Goal: Task Accomplishment & Management: Complete application form

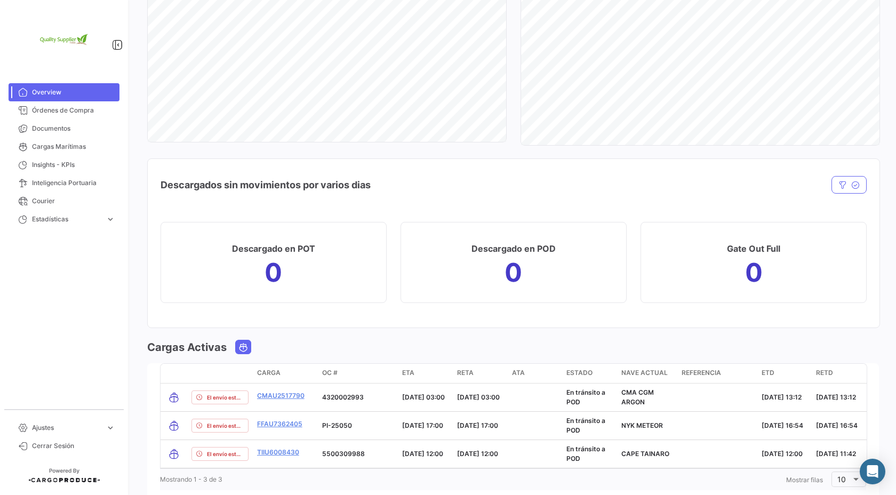
scroll to position [930, 0]
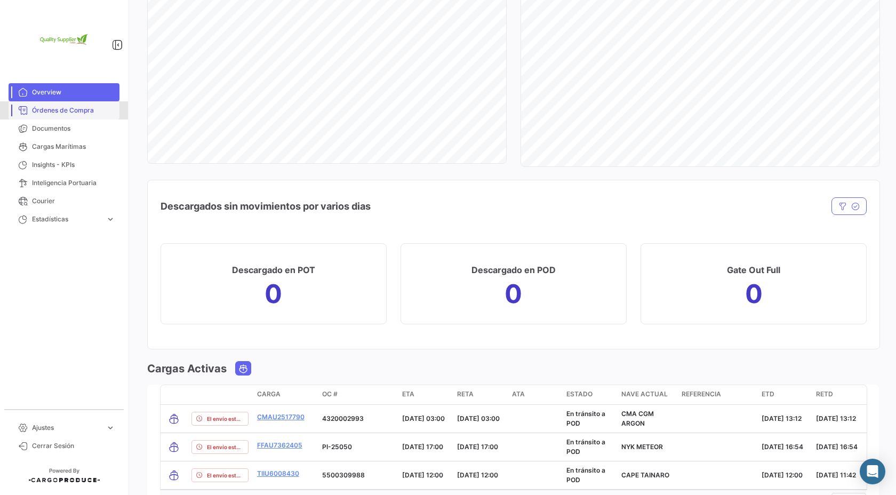
click at [83, 115] on span "Órdenes de Compra" at bounding box center [73, 111] width 83 height 10
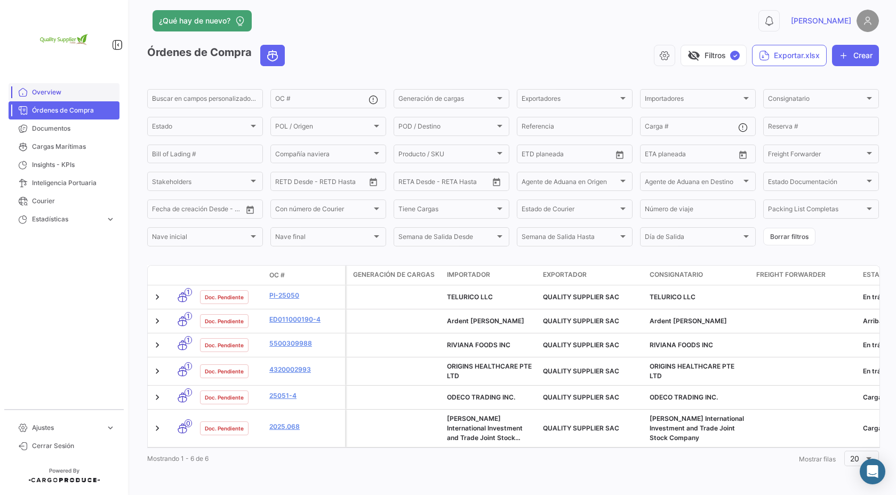
click at [66, 93] on span "Overview" at bounding box center [73, 93] width 83 height 10
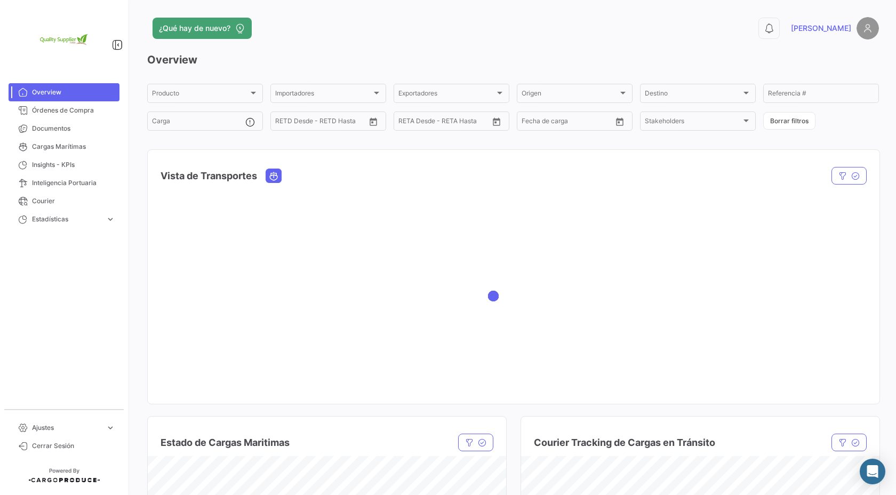
click at [66, 100] on link "Overview" at bounding box center [64, 92] width 111 height 18
click at [65, 104] on link "Órdenes de Compra" at bounding box center [64, 110] width 111 height 18
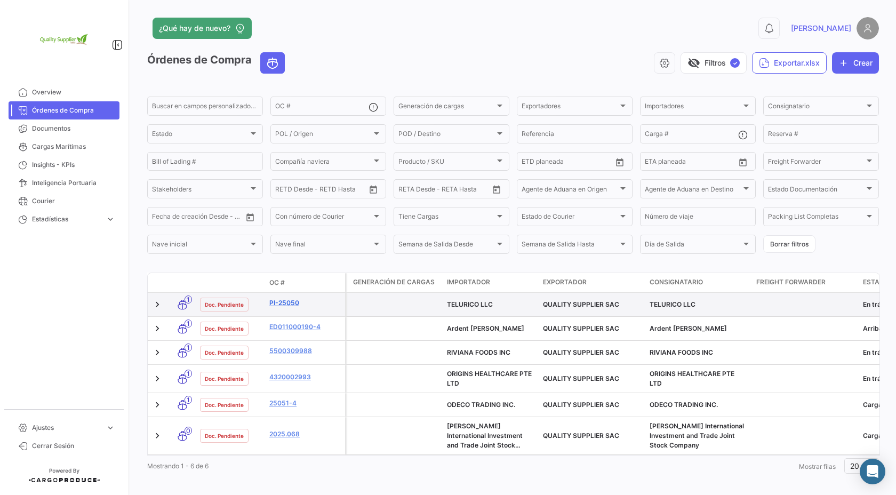
click at [294, 306] on link "PI-25050" at bounding box center [304, 303] width 71 height 10
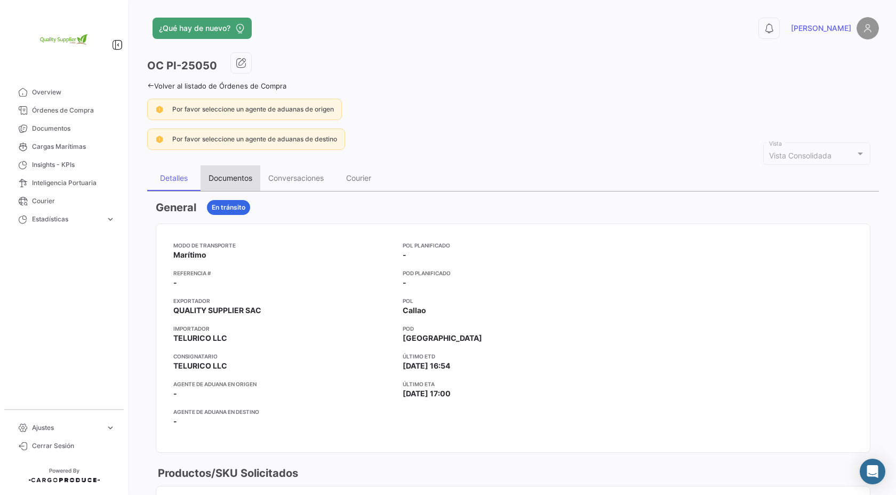
click at [228, 177] on div "Documentos" at bounding box center [231, 177] width 44 height 9
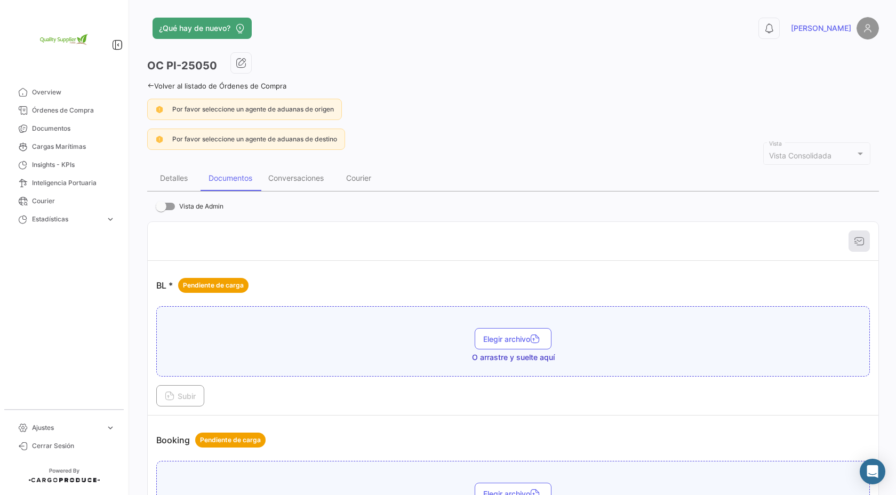
scroll to position [5, 0]
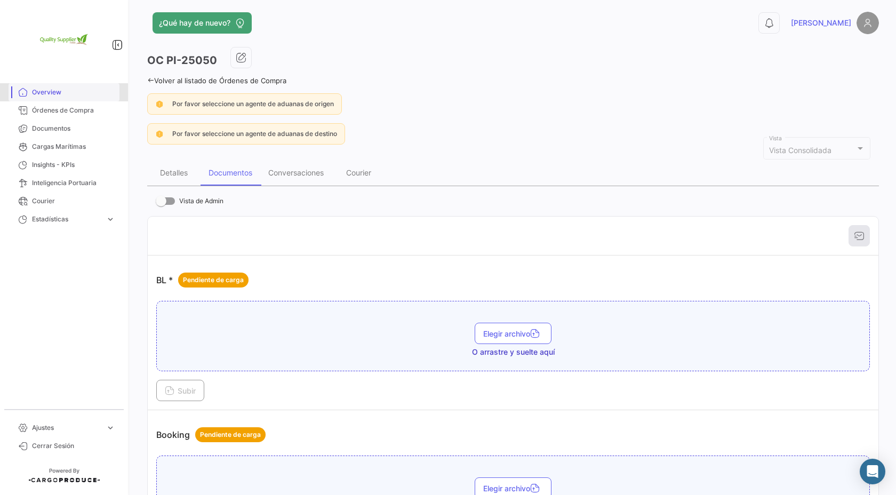
click at [63, 88] on span "Overview" at bounding box center [73, 93] width 83 height 10
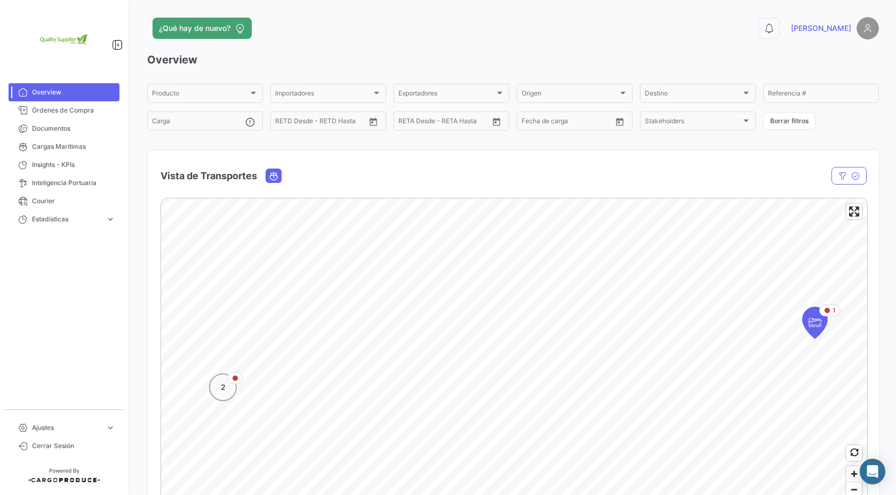
click at [221, 386] on span "2" at bounding box center [223, 387] width 5 height 11
click at [470, 352] on icon "Map marker" at bounding box center [469, 343] width 15 height 22
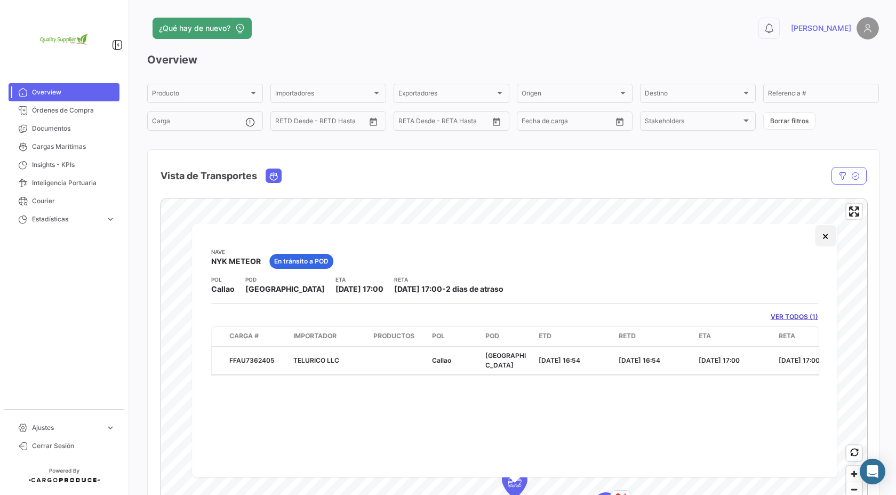
click at [828, 240] on button "×" at bounding box center [825, 235] width 21 height 21
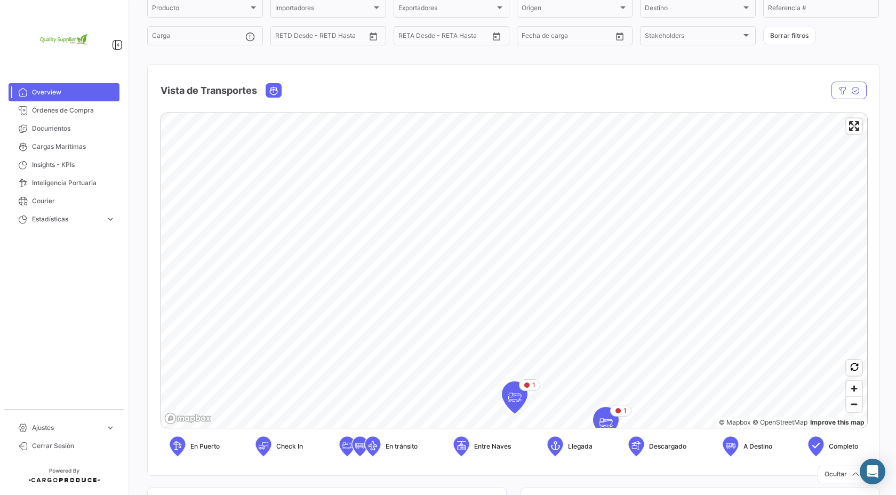
scroll to position [116, 0]
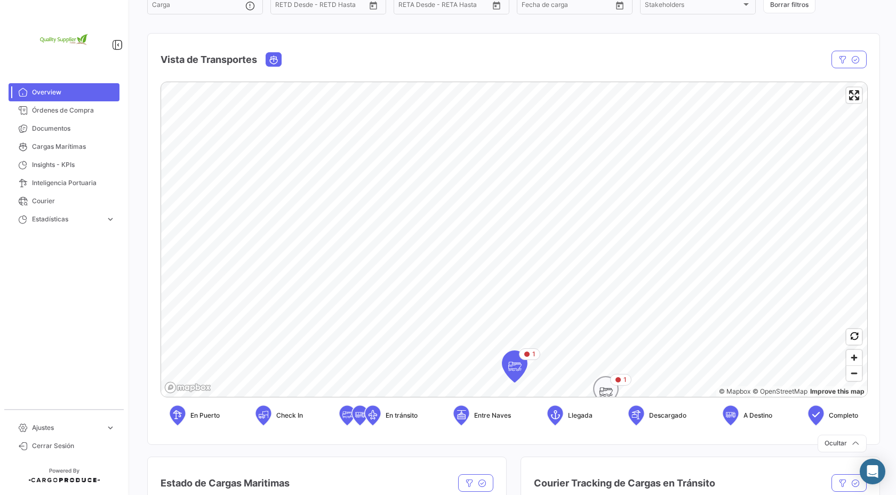
click at [608, 388] on icon "Map marker" at bounding box center [606, 392] width 15 height 22
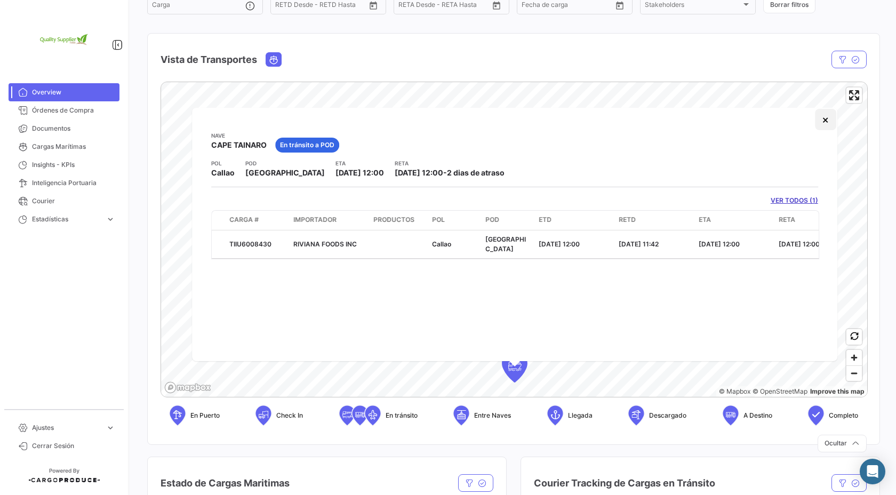
click at [825, 124] on button "×" at bounding box center [825, 119] width 21 height 21
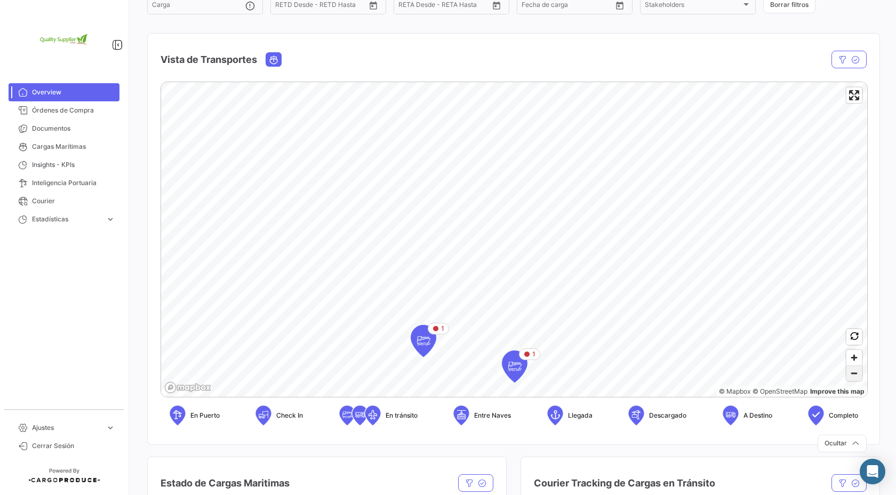
click at [855, 375] on span "Zoom out" at bounding box center [854, 373] width 15 height 15
click at [594, 188] on icon "Map marker" at bounding box center [599, 180] width 15 height 22
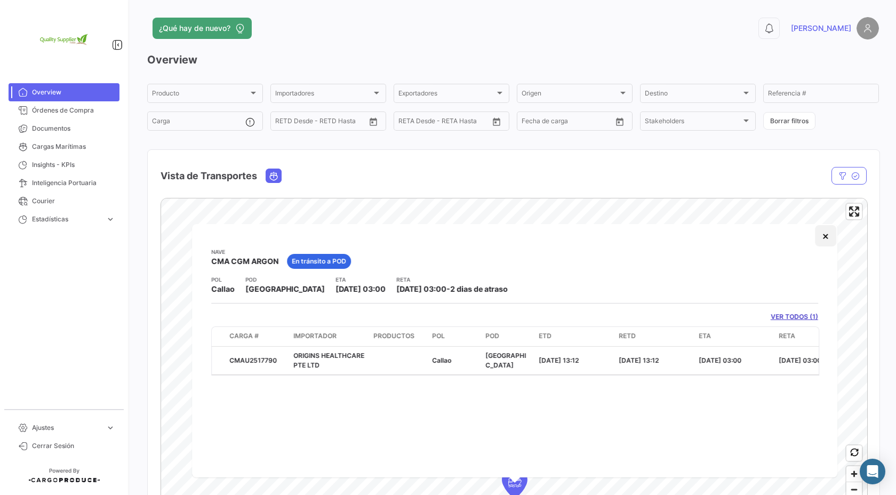
click at [829, 236] on button "×" at bounding box center [825, 235] width 21 height 21
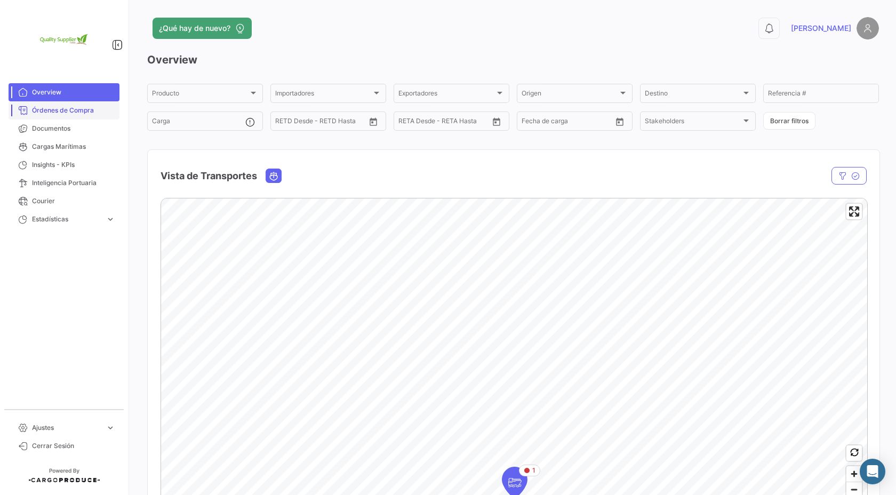
click at [83, 103] on link "Órdenes de Compra" at bounding box center [64, 110] width 111 height 18
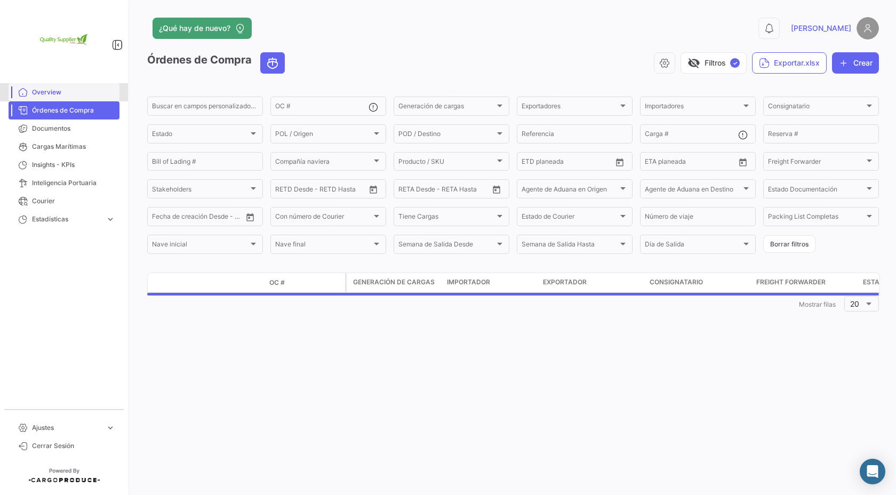
click at [85, 92] on span "Overview" at bounding box center [73, 93] width 83 height 10
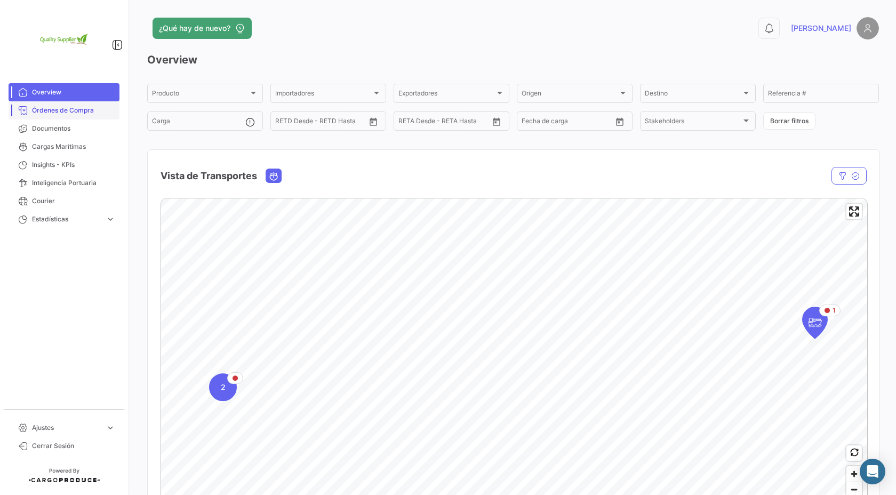
click at [62, 112] on span "Órdenes de Compra" at bounding box center [73, 111] width 83 height 10
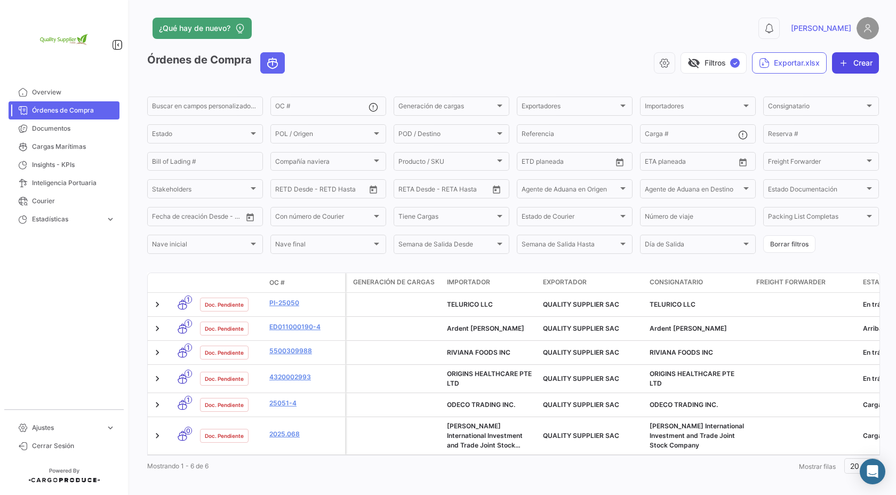
click at [861, 62] on button "Crear" at bounding box center [855, 62] width 47 height 21
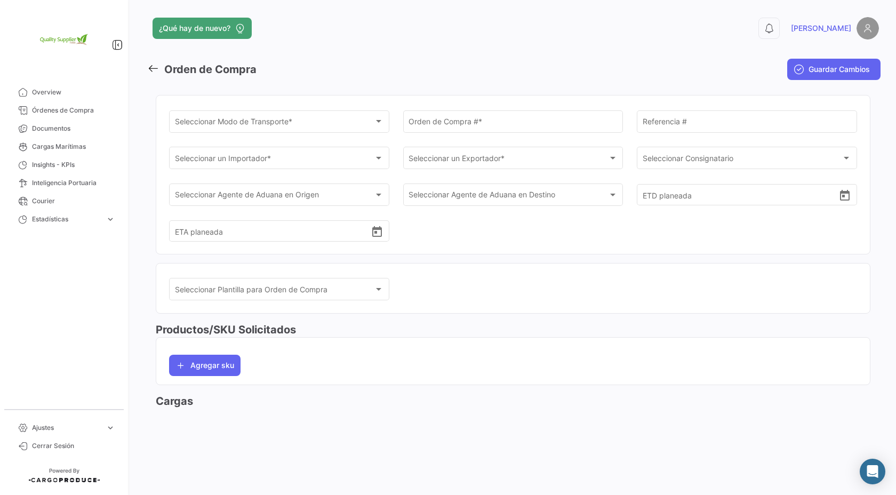
click at [154, 69] on icon at bounding box center [153, 68] width 12 height 12
